Goal: Transaction & Acquisition: Purchase product/service

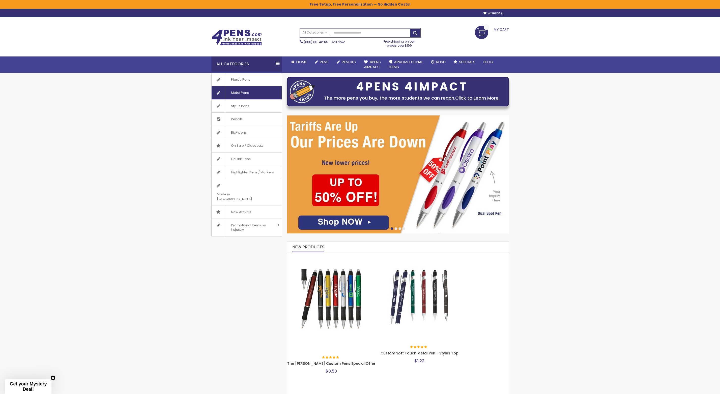
click at [251, 93] on span "Metal Pens" at bounding box center [240, 92] width 28 height 13
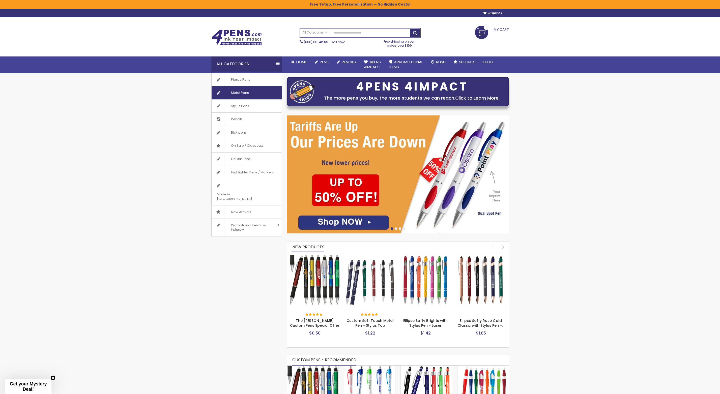
click at [239, 92] on span "Metal Pens" at bounding box center [240, 92] width 28 height 13
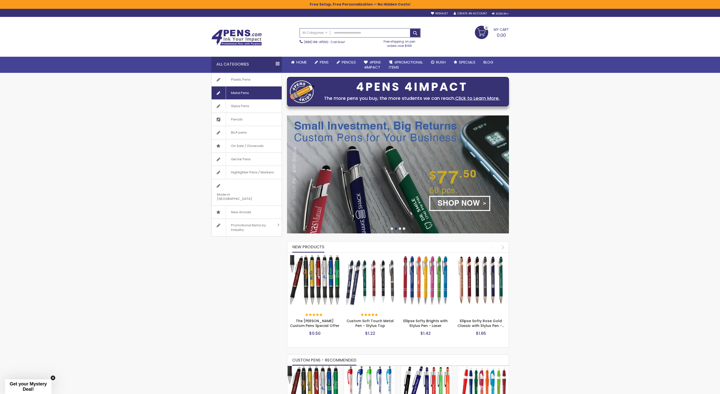
click at [237, 92] on span "Metal Pens" at bounding box center [240, 92] width 28 height 13
click at [502, 245] on div "next" at bounding box center [502, 247] width 9 height 9
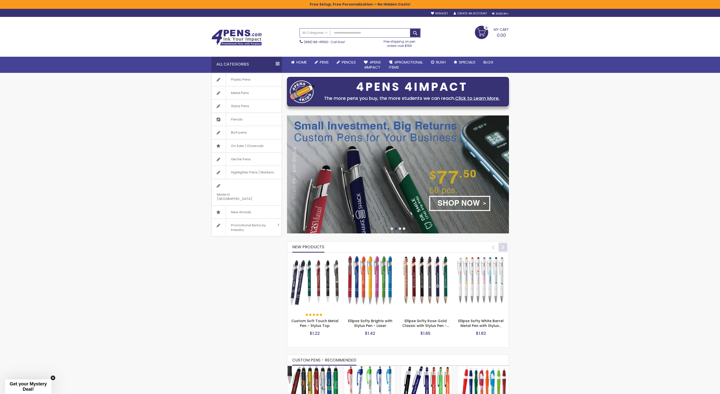
click at [502, 245] on div "next" at bounding box center [502, 247] width 9 height 9
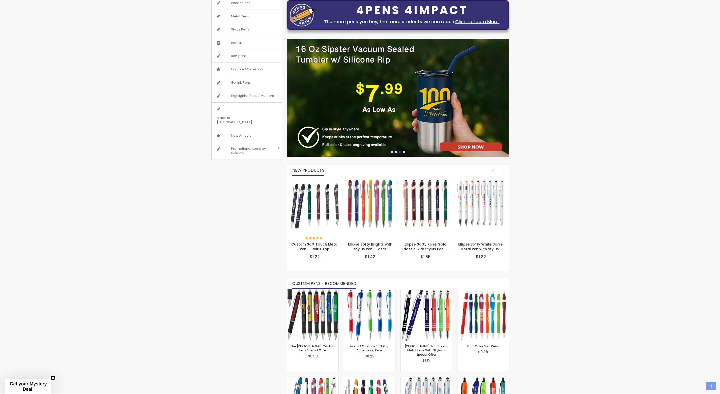
scroll to position [74, 0]
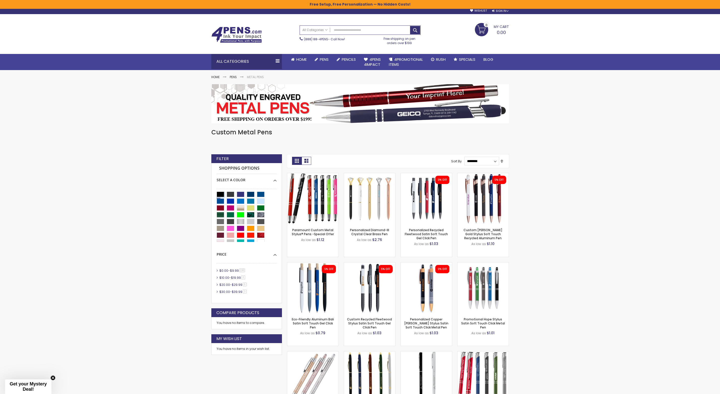
click at [220, 193] on div "Black" at bounding box center [220, 195] width 8 height 6
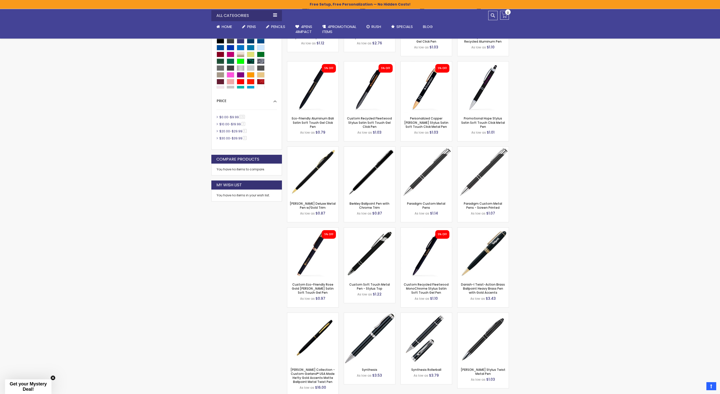
scroll to position [206, 0]
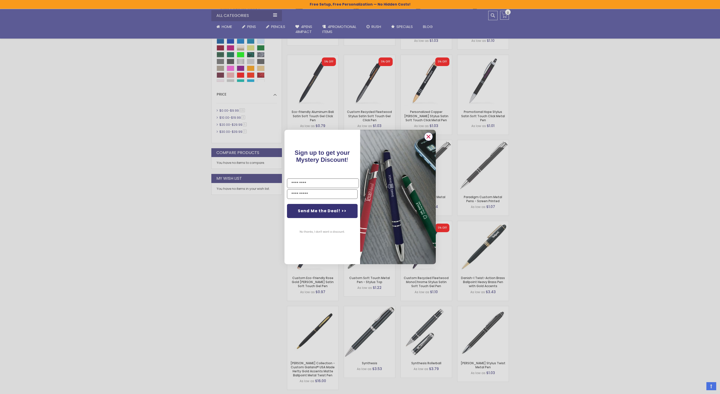
click at [428, 135] on circle "Close dialog" at bounding box center [428, 137] width 8 height 8
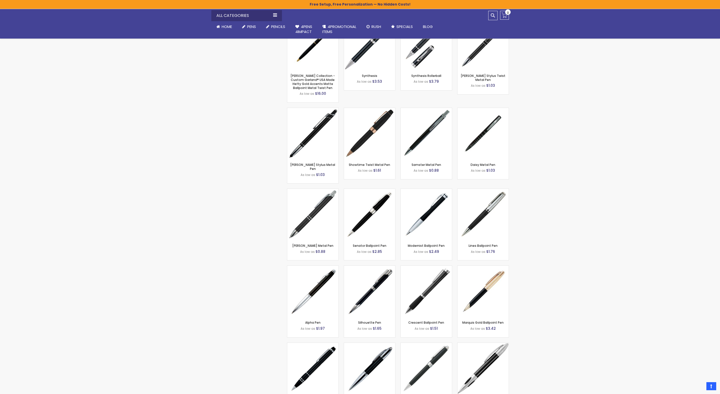
scroll to position [538, 0]
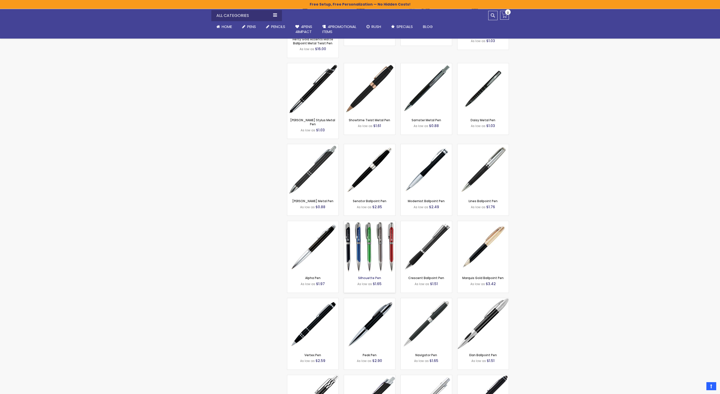
click at [372, 276] on link "Silhouette Pen" at bounding box center [369, 278] width 23 height 4
